Goal: Navigation & Orientation: Find specific page/section

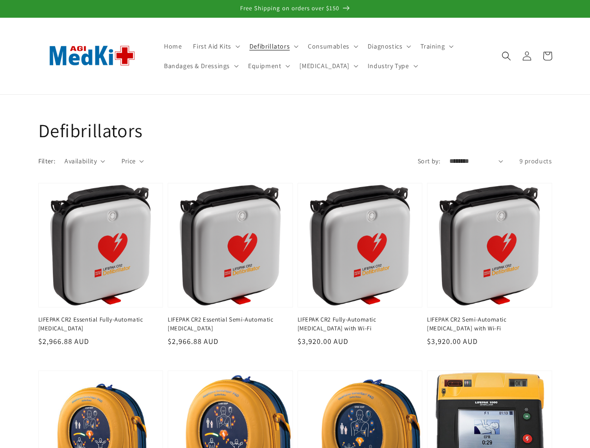
click at [214, 46] on span "First Aid Kits" at bounding box center [212, 46] width 38 height 8
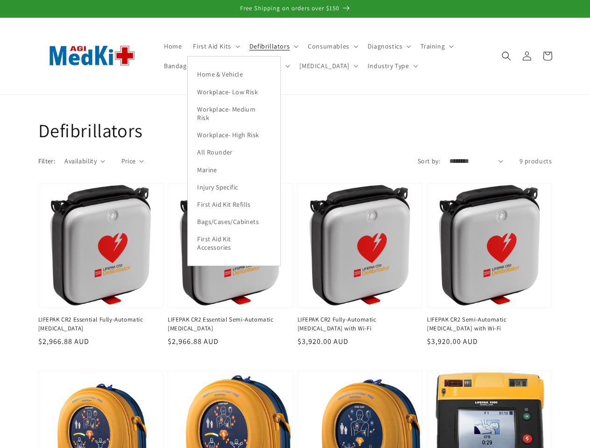
click at [271, 46] on span "Defibrillators" at bounding box center [269, 46] width 40 height 8
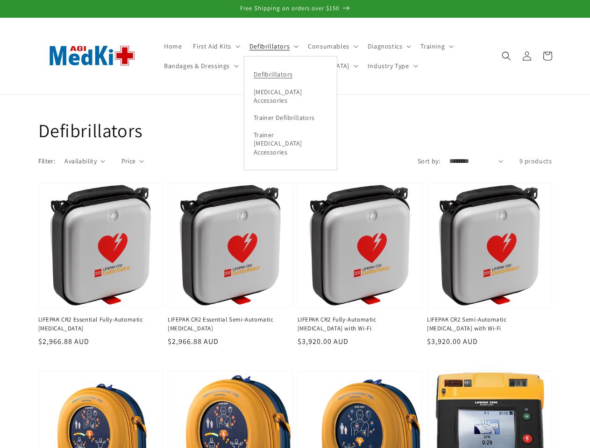
click at [329, 46] on span "Consumables" at bounding box center [329, 46] width 42 height 8
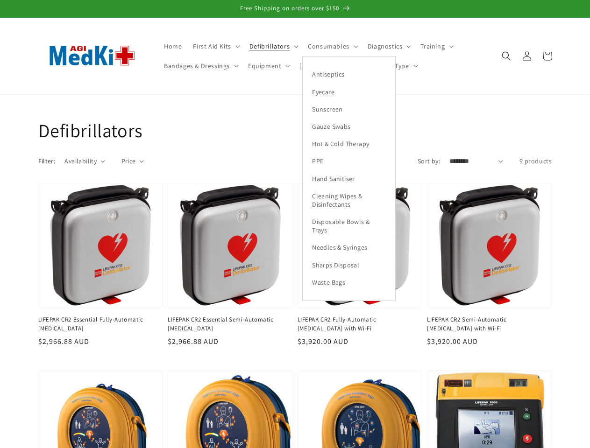
click at [384, 46] on span "Diagnostics" at bounding box center [384, 46] width 35 height 8
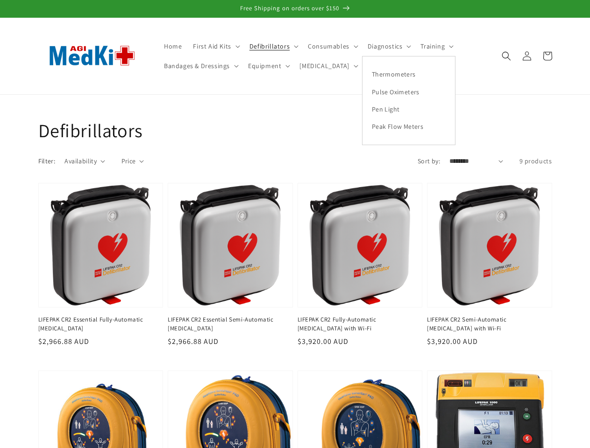
click at [431, 46] on span "Training" at bounding box center [432, 46] width 24 height 8
click at [200, 66] on span "Bandages & Dressings" at bounding box center [197, 66] width 66 height 8
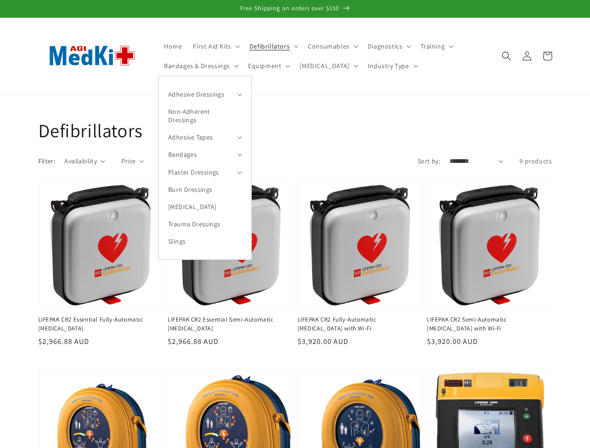
click at [205, 94] on summary "Adhesive Dressings" at bounding box center [205, 93] width 92 height 17
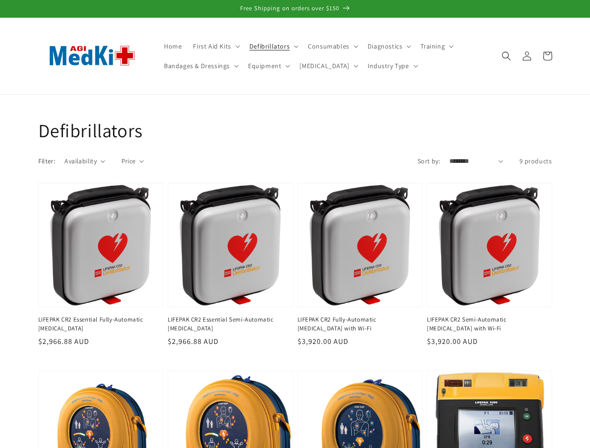
click at [267, 66] on span "Equipment" at bounding box center [264, 66] width 33 height 8
click at [288, 94] on summary "Instruments" at bounding box center [289, 93] width 92 height 17
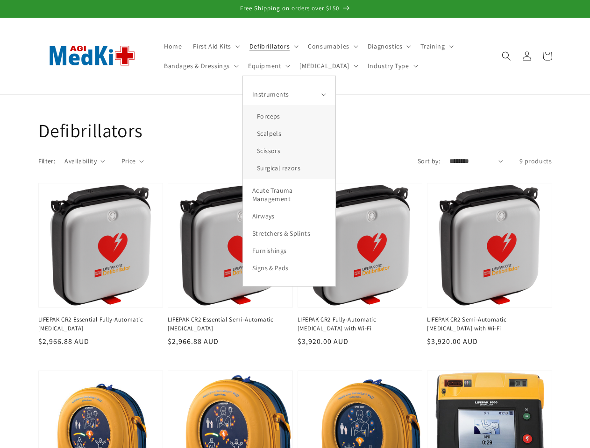
click at [314, 66] on span "[MEDICAL_DATA]" at bounding box center [323, 66] width 49 height 8
